Goal: Communication & Community: Answer question/provide support

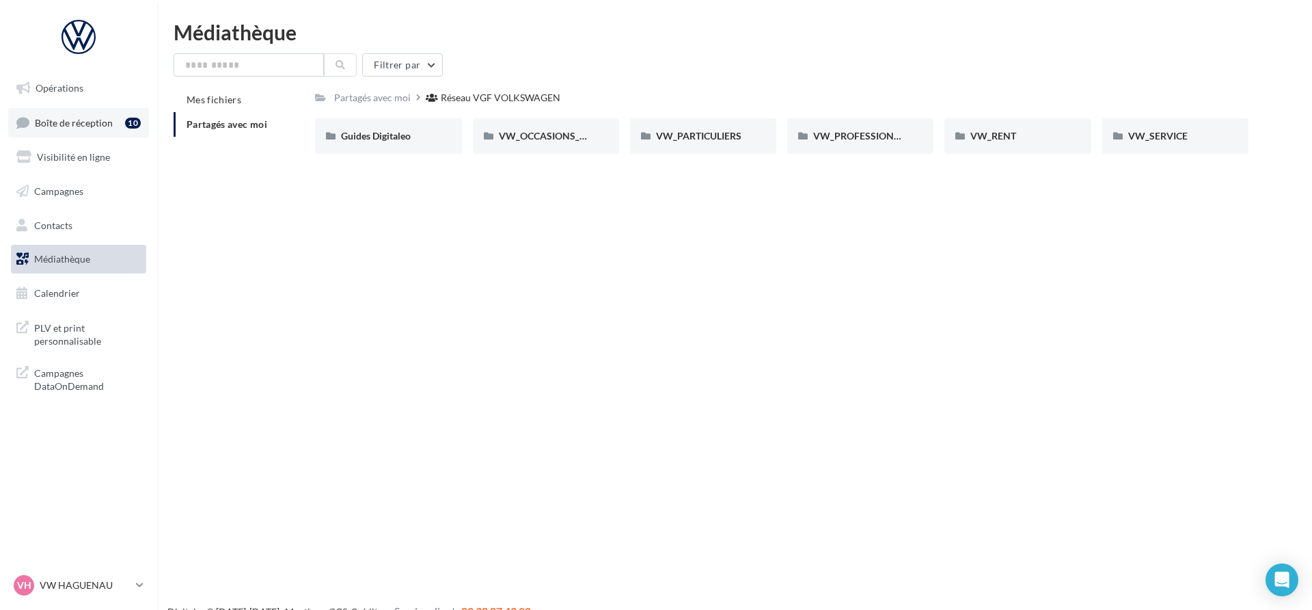
click at [109, 112] on link "Boîte de réception 10" at bounding box center [78, 122] width 141 height 29
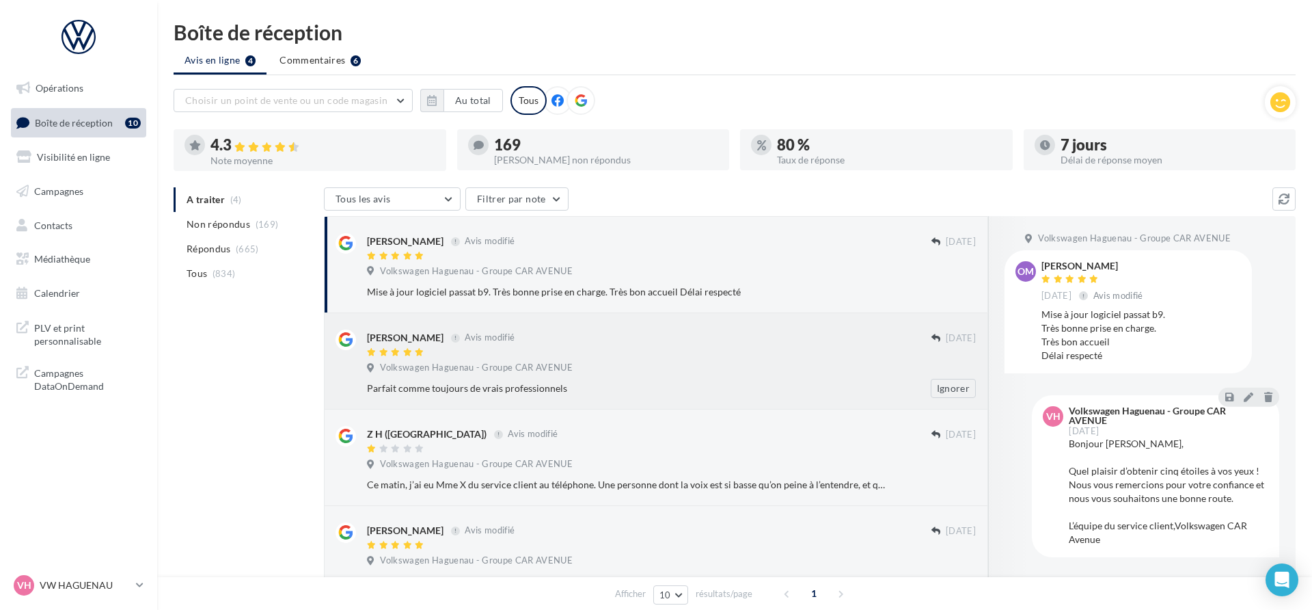
click at [597, 356] on div at bounding box center [649, 353] width 565 height 12
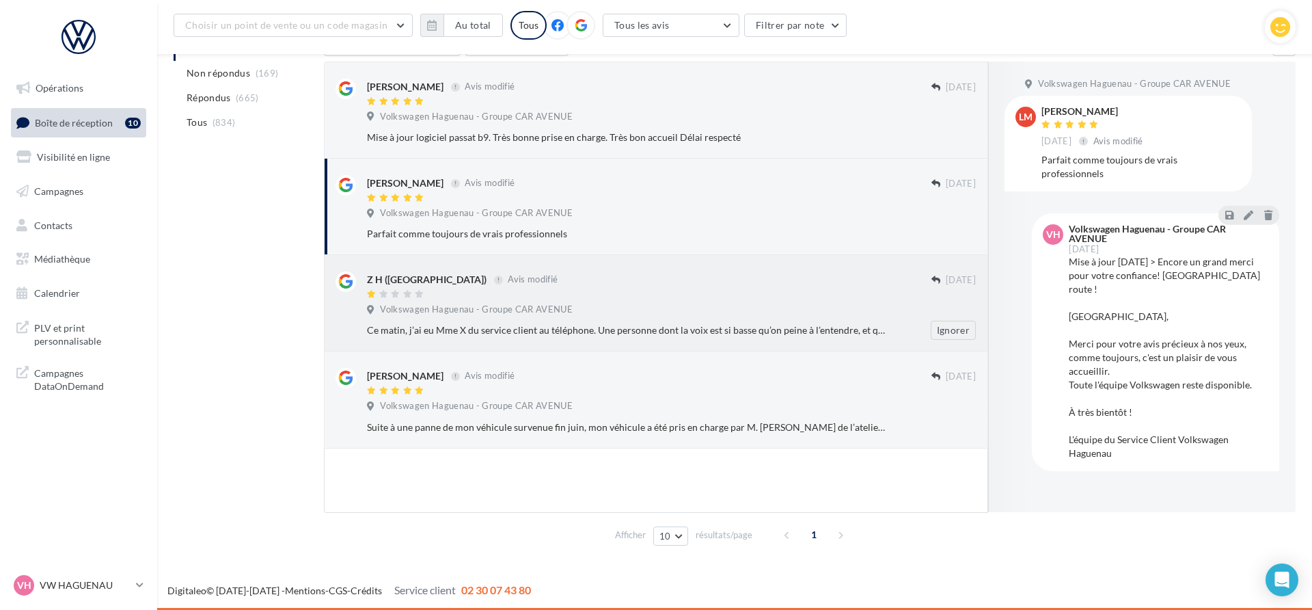
scroll to position [166, 0]
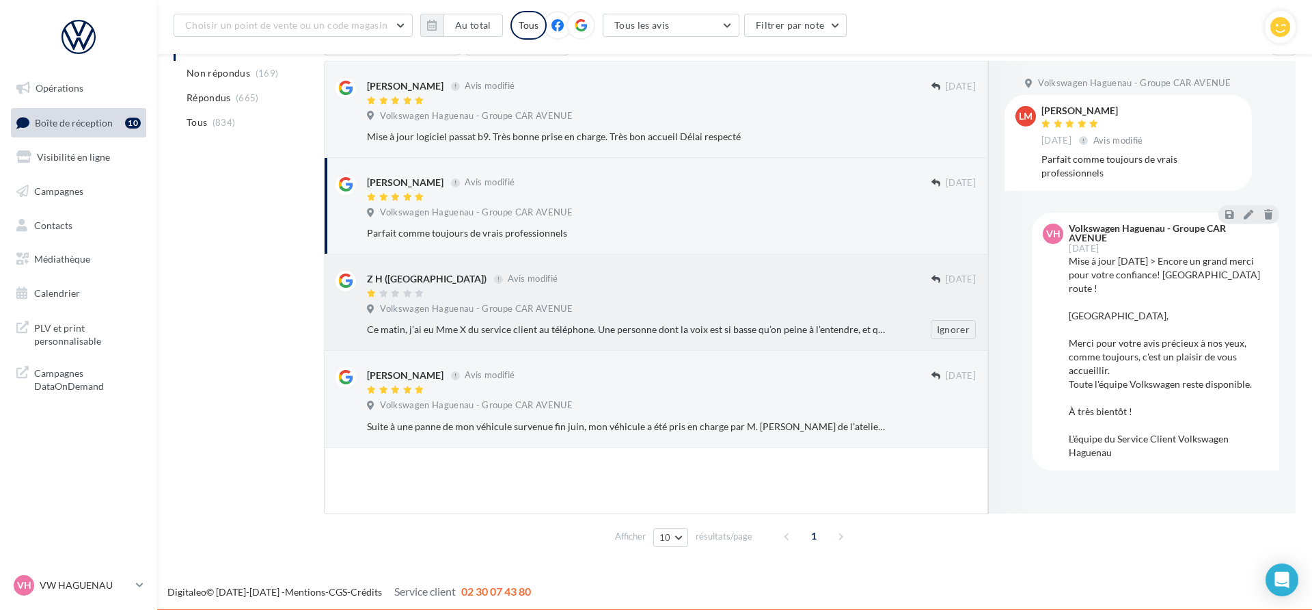
click at [664, 303] on div "Volkswagen Haguenau - Groupe CAR AVENUE" at bounding box center [671, 310] width 609 height 15
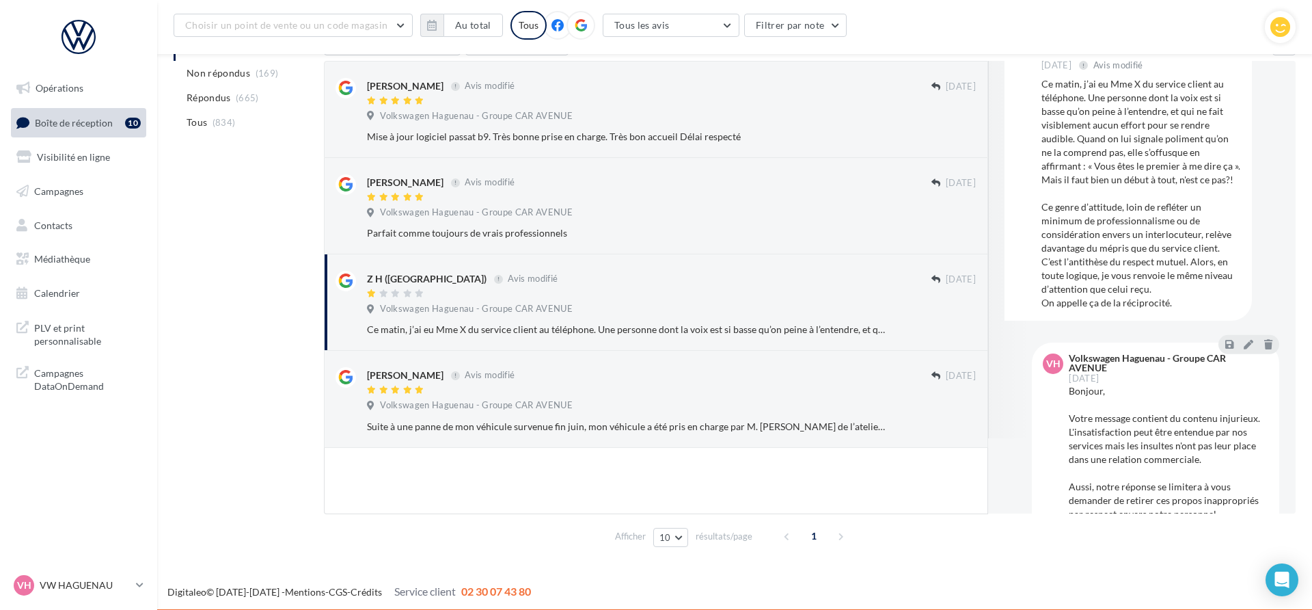
scroll to position [178, 0]
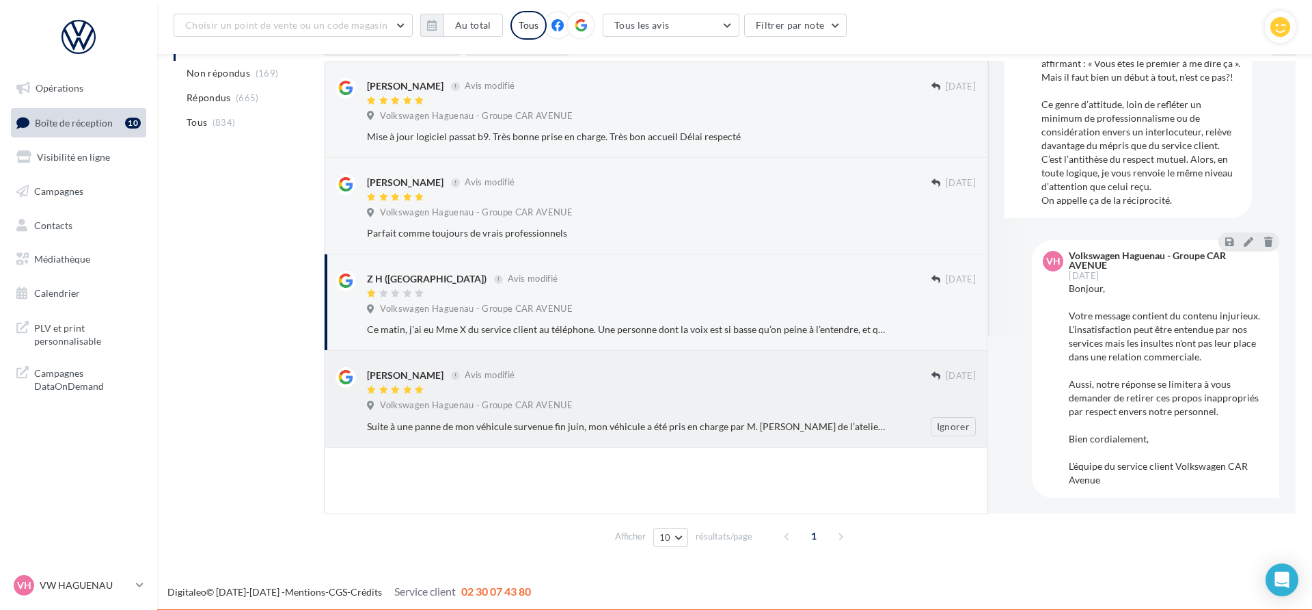
click at [681, 362] on div "Aline Isel Avis modifié 21 juil. Volkswagen Haguenau - Groupe CAR AVENUE Suite …" at bounding box center [656, 399] width 641 height 74
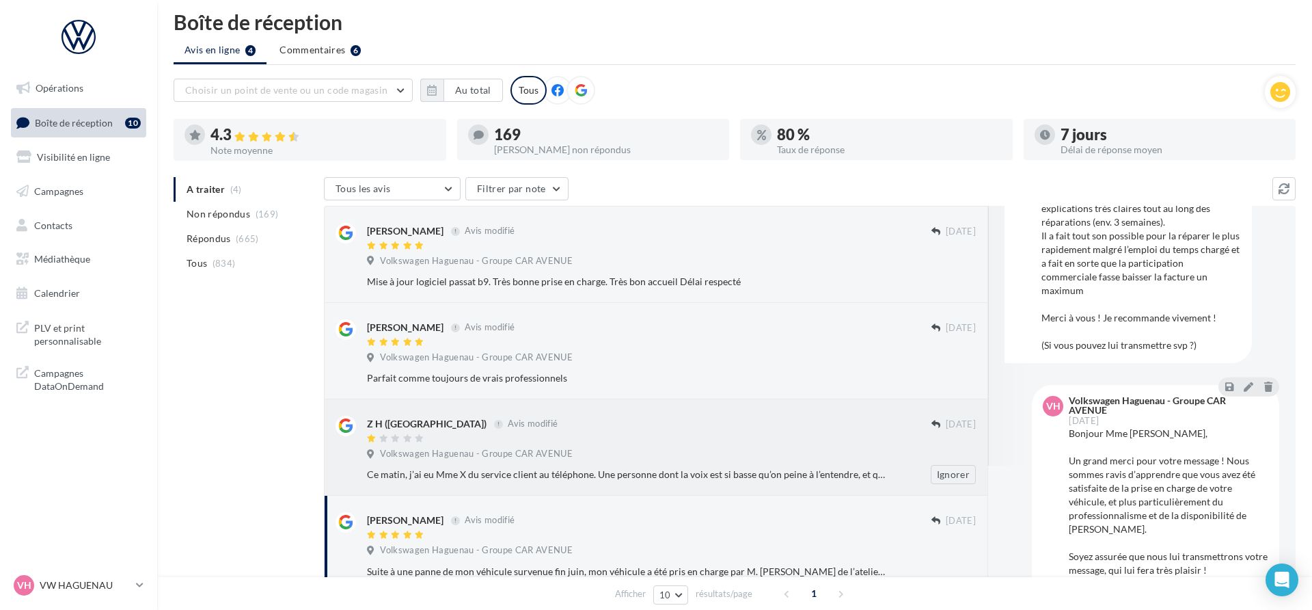
scroll to position [0, 0]
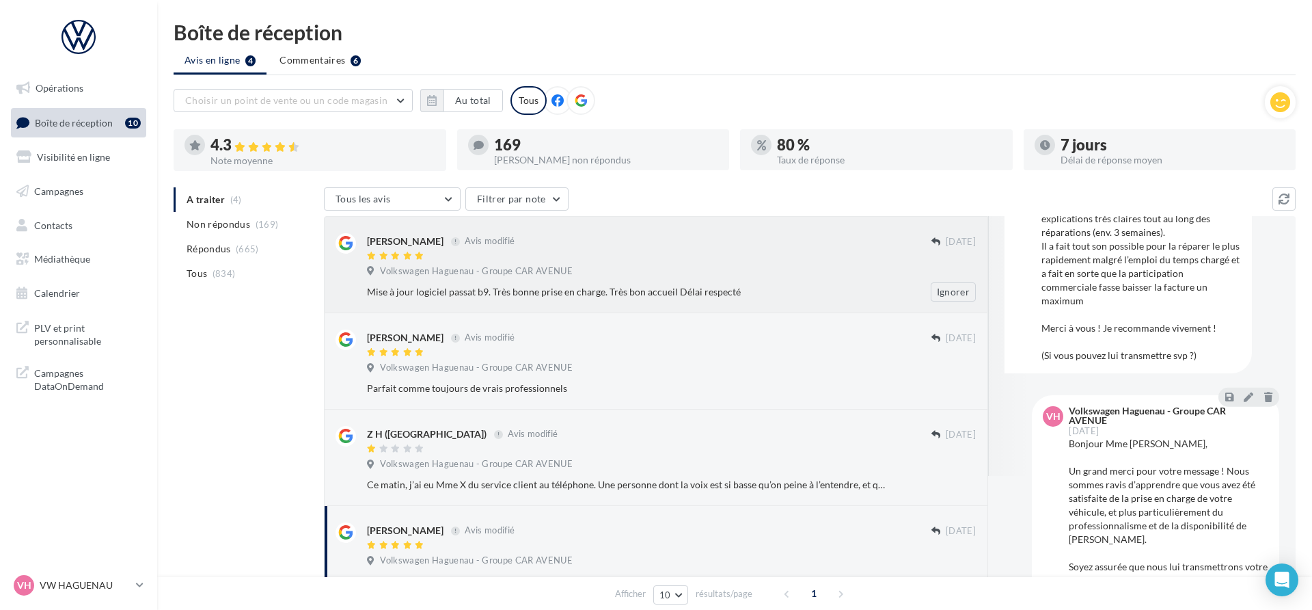
click at [804, 288] on div "Mise à jour logiciel passat b9. Très bonne prise en charge. Très bon accueil Dé…" at bounding box center [627, 292] width 520 height 14
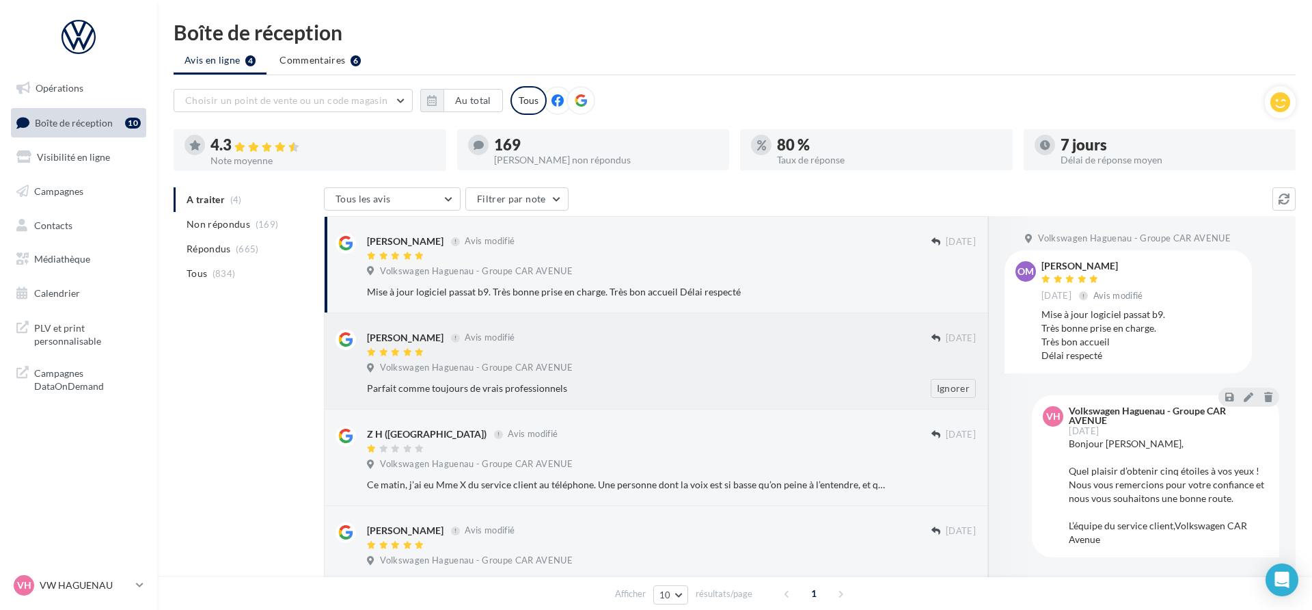
click at [793, 351] on div at bounding box center [649, 353] width 565 height 12
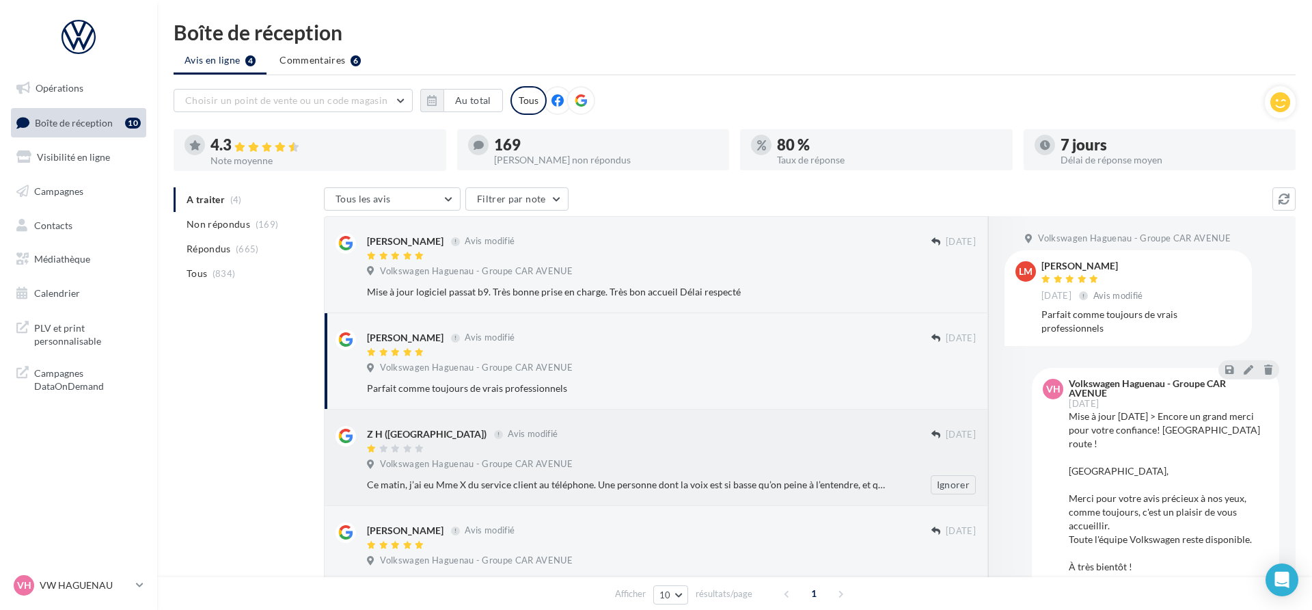
click at [576, 437] on div "Z H (Santa Klaus) Avis modifié" at bounding box center [649, 433] width 565 height 14
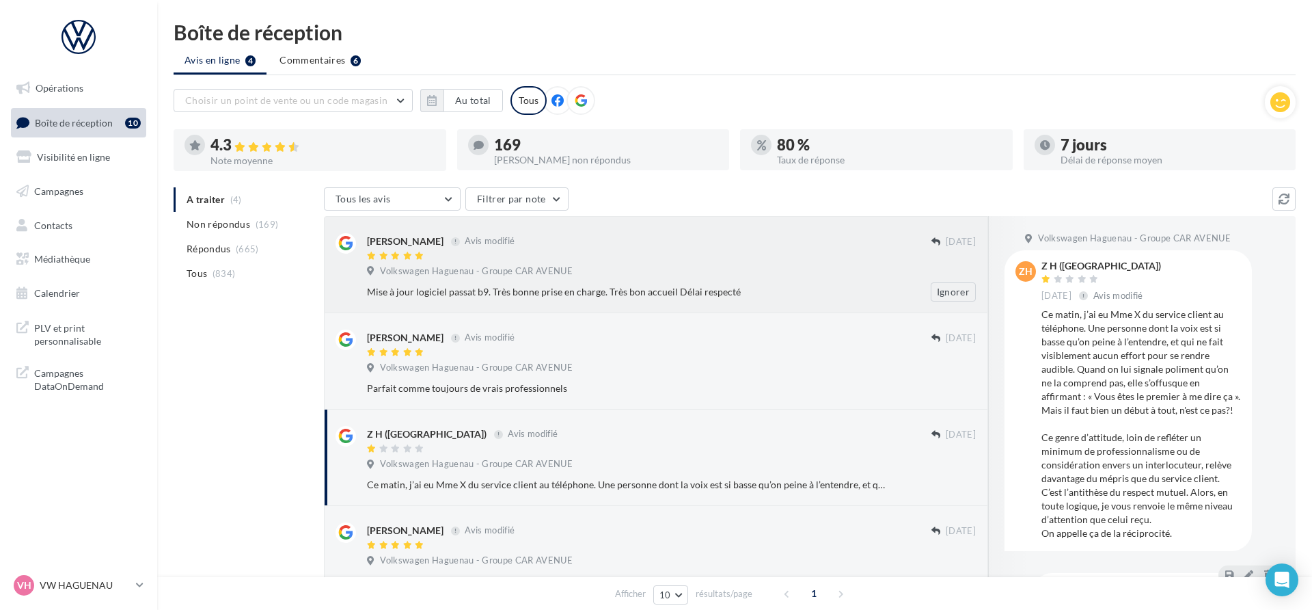
click at [606, 302] on div "olivier mourrier Avis modifié 07/08/2024 Volkswagen Haguenau - Groupe CAR AVENU…" at bounding box center [656, 264] width 664 height 97
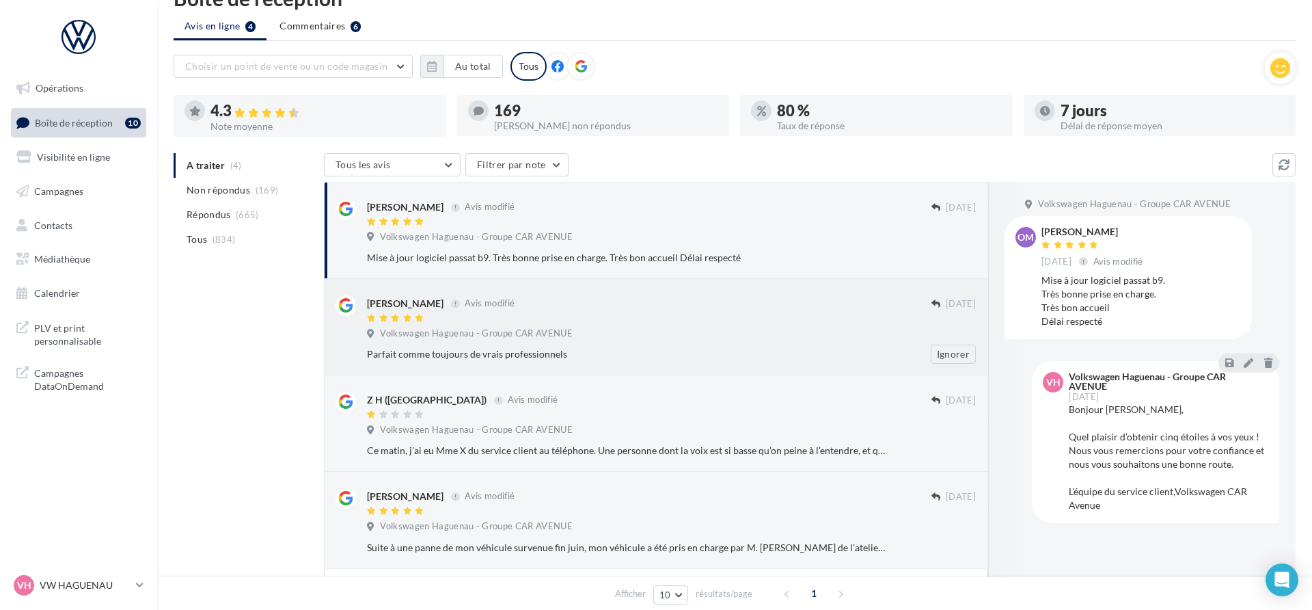
click at [653, 336] on div "Volkswagen Haguenau - Groupe CAR AVENUE" at bounding box center [671, 334] width 609 height 15
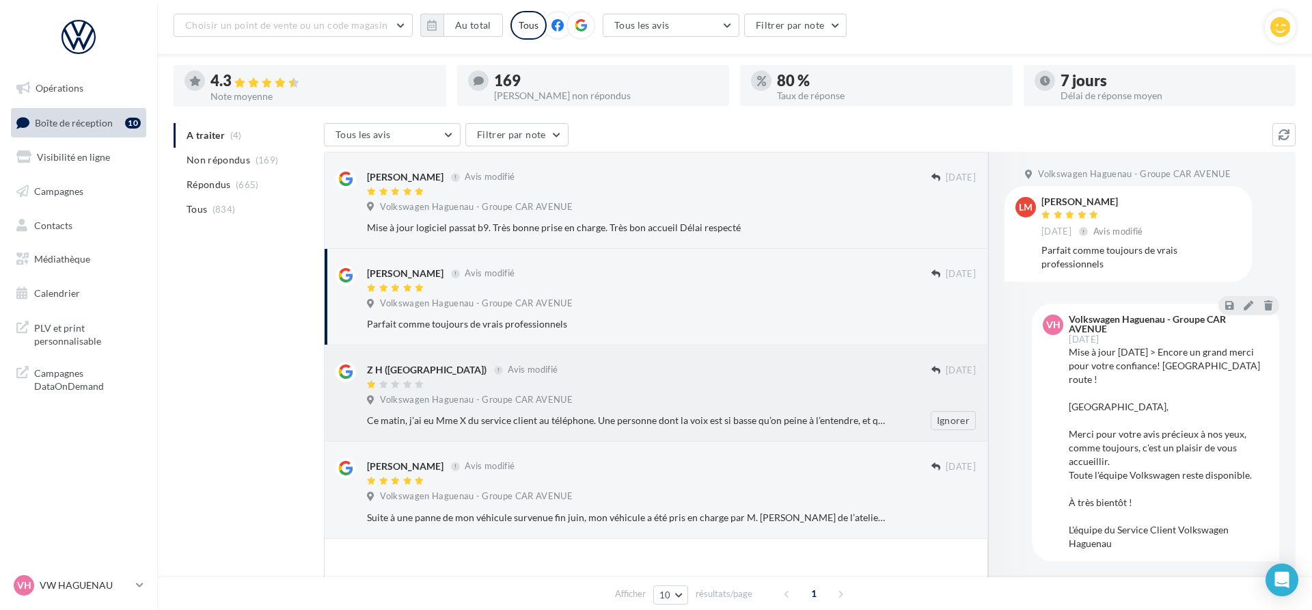
scroll to position [97, 0]
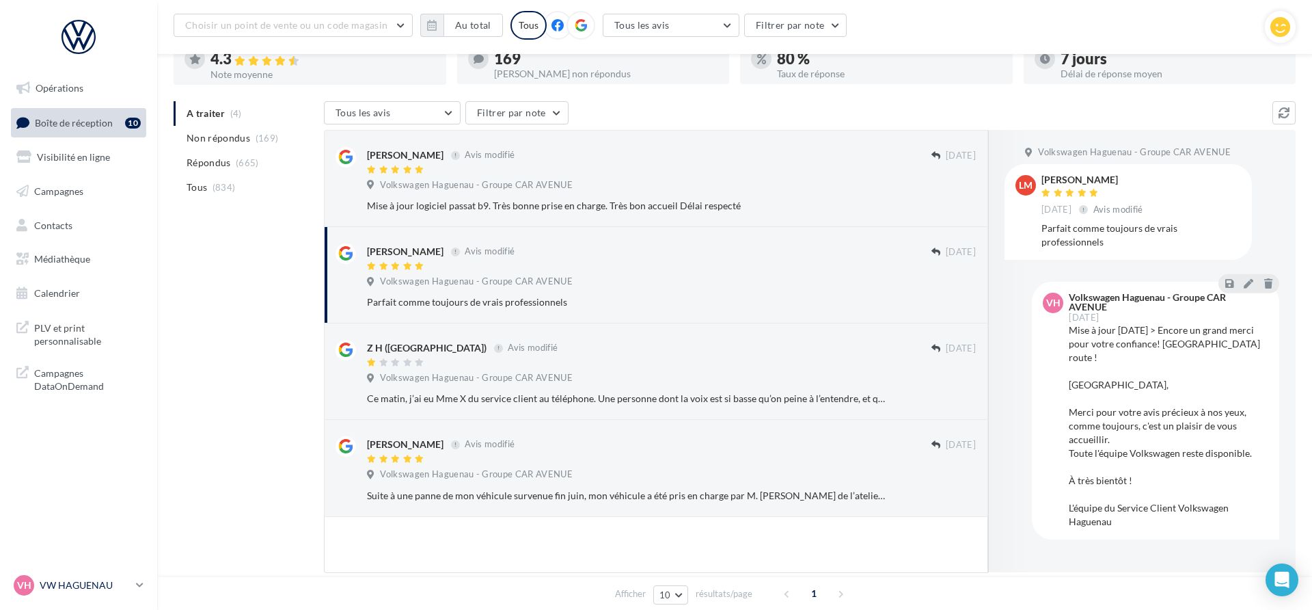
click at [113, 584] on p "VW HAGUENAU" at bounding box center [85, 585] width 91 height 14
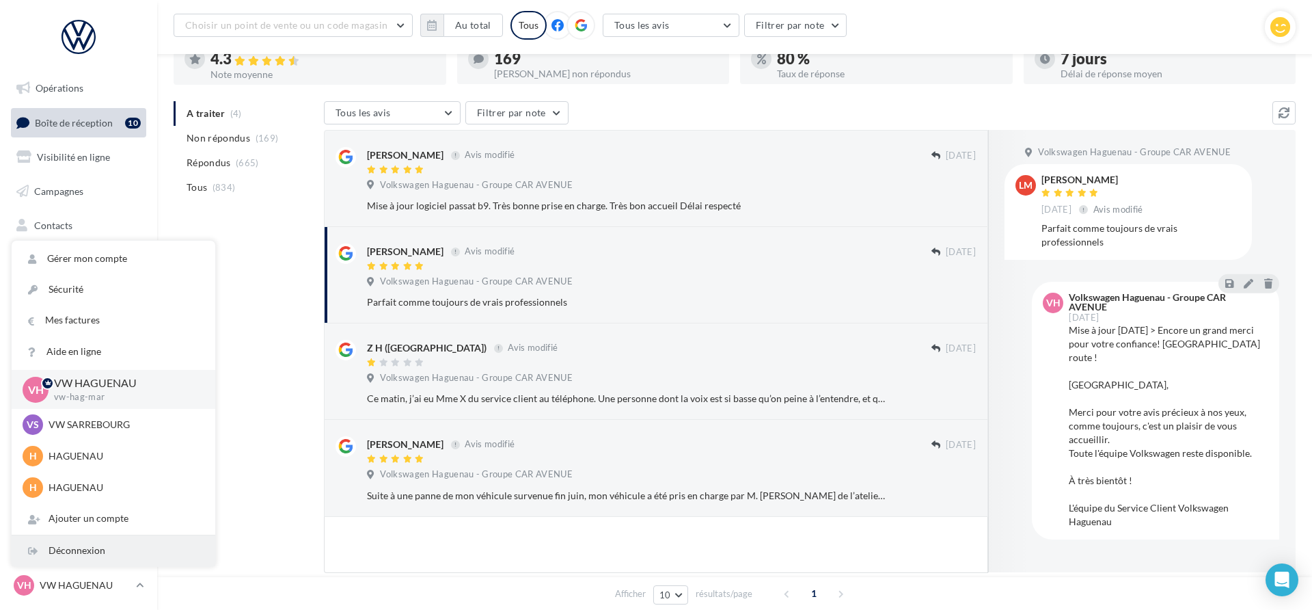
click at [116, 549] on div "Déconnexion" at bounding box center [114, 550] width 204 height 31
